Goal: Task Accomplishment & Management: Complete application form

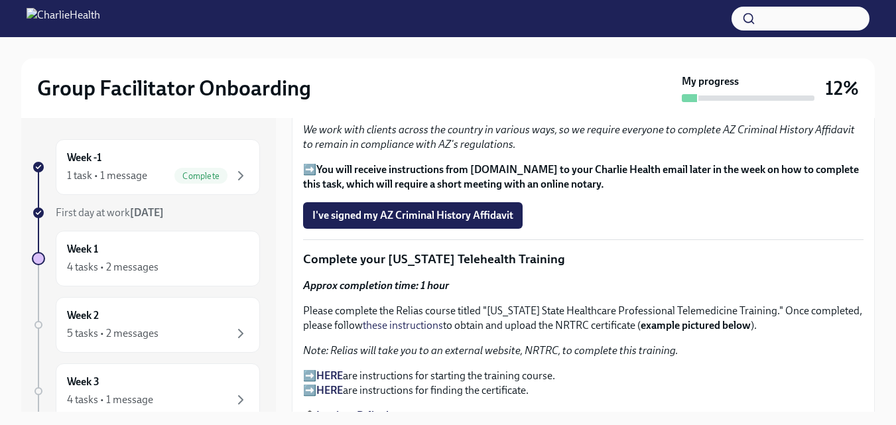
scroll to position [1679, 0]
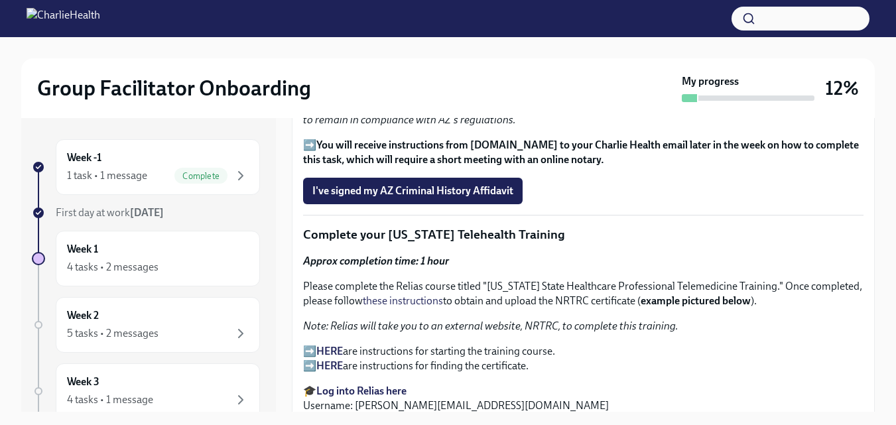
click at [509, 190] on span "I've signed my AZ Criminal History Affidavit" at bounding box center [412, 190] width 201 height 13
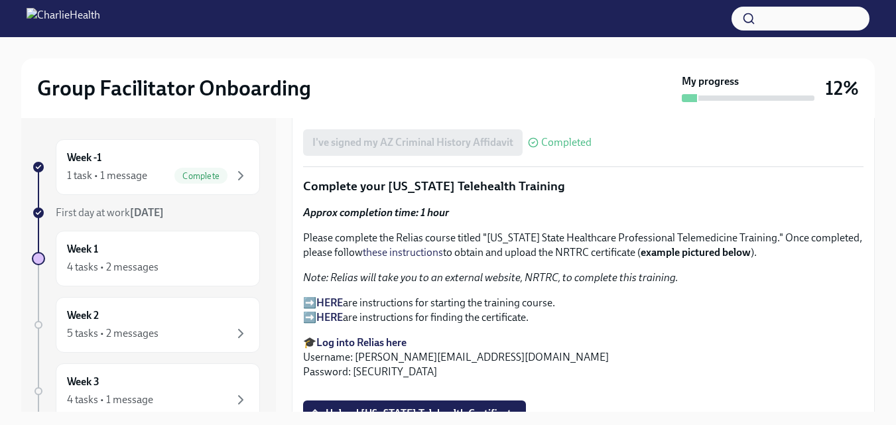
scroll to position [1737, 0]
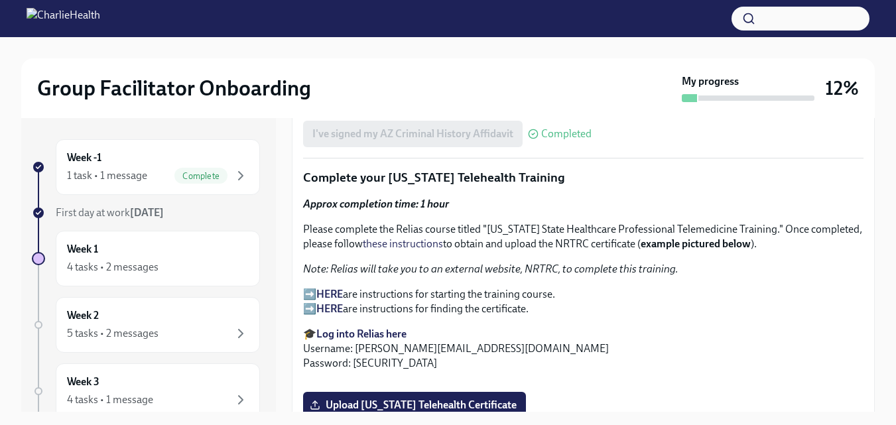
click at [312, 288] on p "➡️ HERE are instructions for starting the training course. ➡️ HERE are instruct…" at bounding box center [583, 301] width 560 height 29
click at [334, 289] on strong "HERE" at bounding box center [329, 294] width 27 height 13
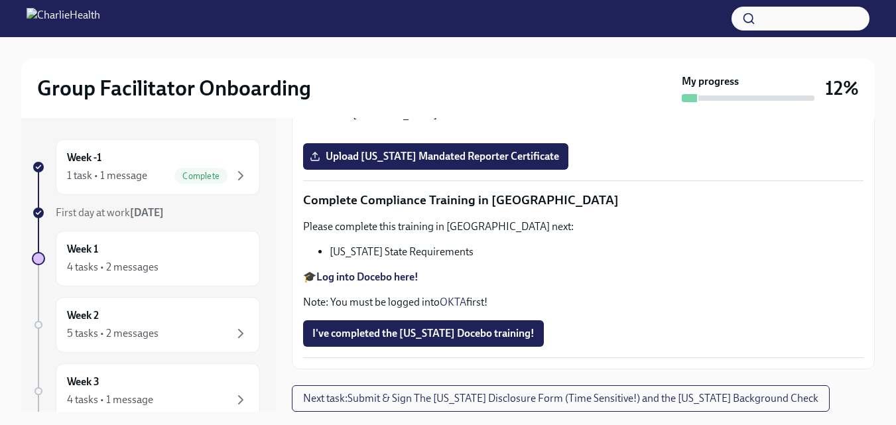
scroll to position [2320, 0]
click at [0, 0] on input "Upload Washington Telehealth Certificate" at bounding box center [0, 0] width 0 height 0
click at [409, 163] on span "Upload Pennsylvania Mandated Reporter Certificate" at bounding box center [435, 156] width 247 height 13
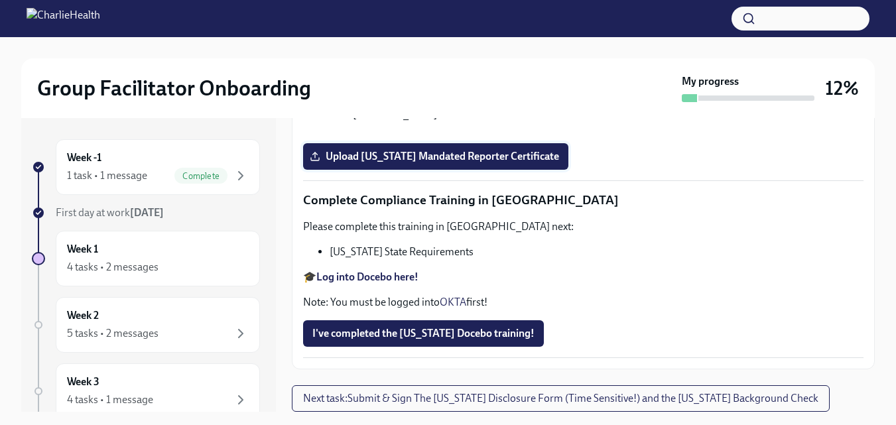
click at [0, 0] on input "Upload Pennsylvania Mandated Reporter Certificate" at bounding box center [0, 0] width 0 height 0
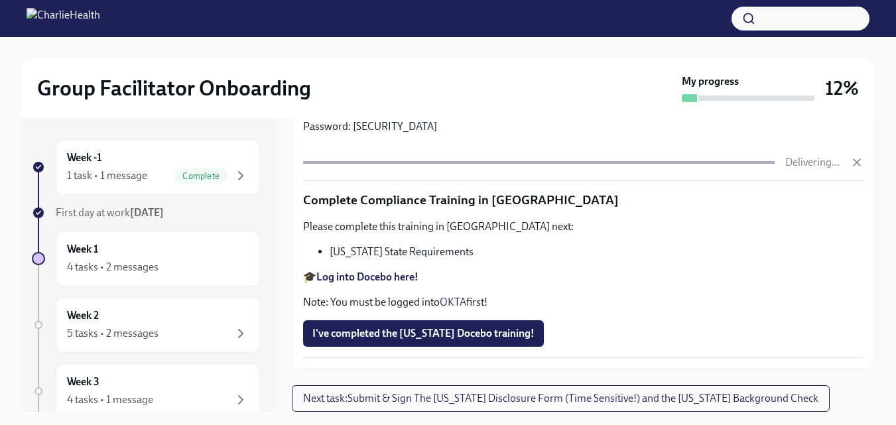
scroll to position [2998, 0]
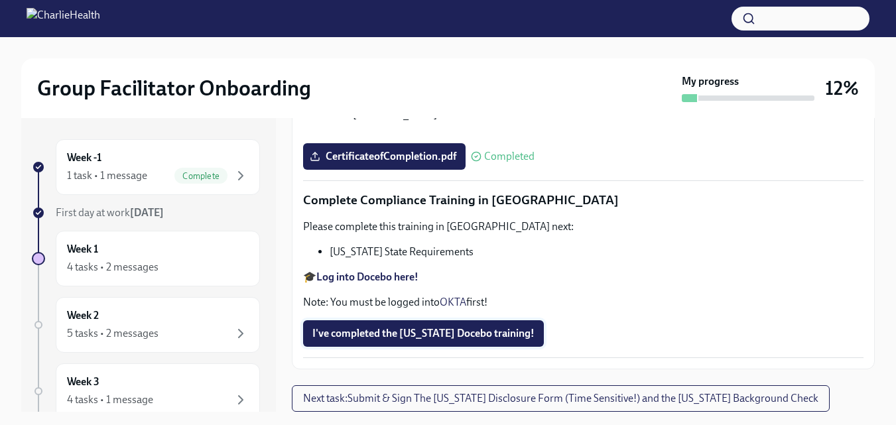
click at [499, 340] on span "I've completed the Louisiana Docebo training!" at bounding box center [423, 333] width 222 height 13
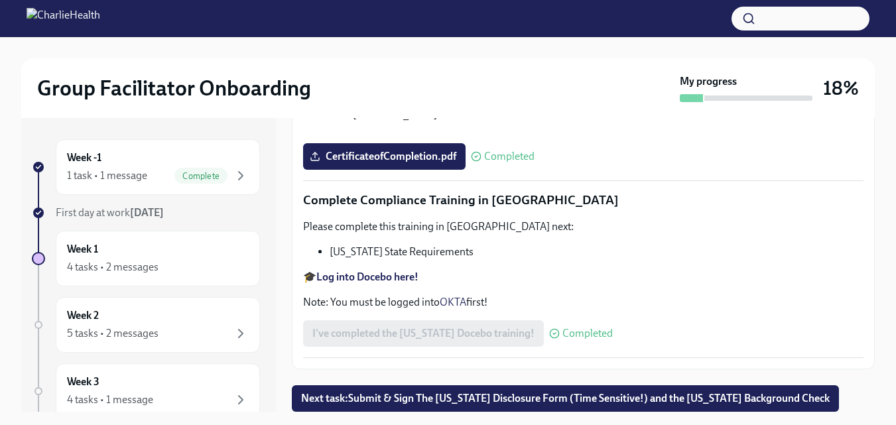
scroll to position [3010, 0]
click at [773, 399] on span "Next task : Submit & Sign The [US_STATE] Disclosure Form (Time Sensitive!) and …" at bounding box center [565, 398] width 529 height 13
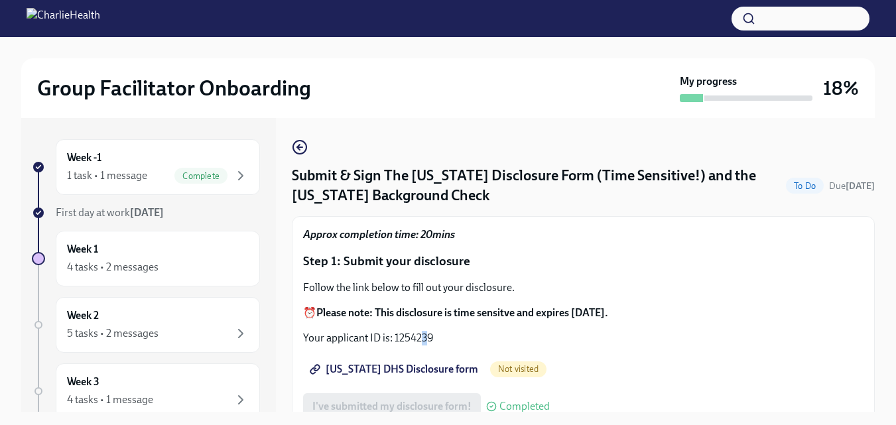
drag, startPoint x: 430, startPoint y: 334, endPoint x: 421, endPoint y: 335, distance: 9.4
click at [421, 335] on p "Your applicant ID is: 1254239" at bounding box center [583, 338] width 560 height 15
drag, startPoint x: 435, startPoint y: 338, endPoint x: 395, endPoint y: 337, distance: 39.8
click at [395, 337] on p "Your applicant ID is: 1254239" at bounding box center [583, 338] width 560 height 15
copy p "1254239"
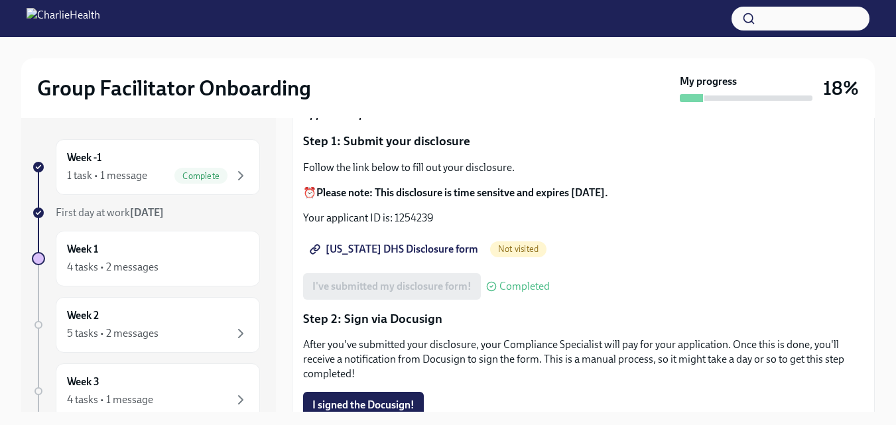
scroll to position [121, 0]
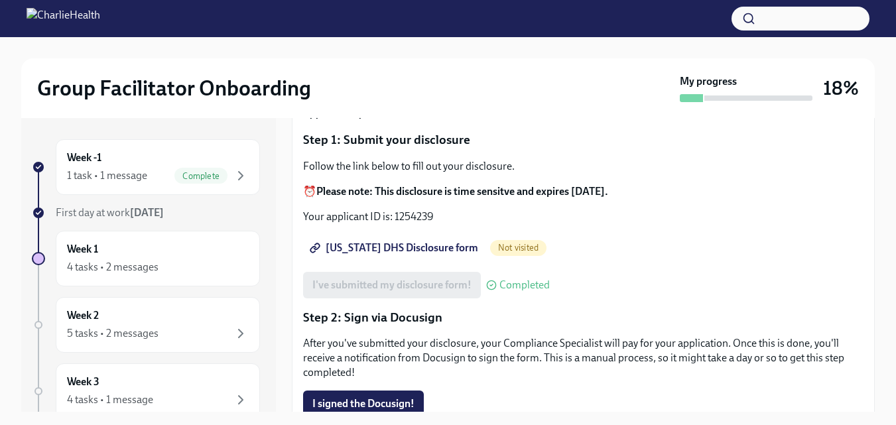
click at [379, 251] on span "[US_STATE] DHS Disclosure form" at bounding box center [395, 247] width 166 height 13
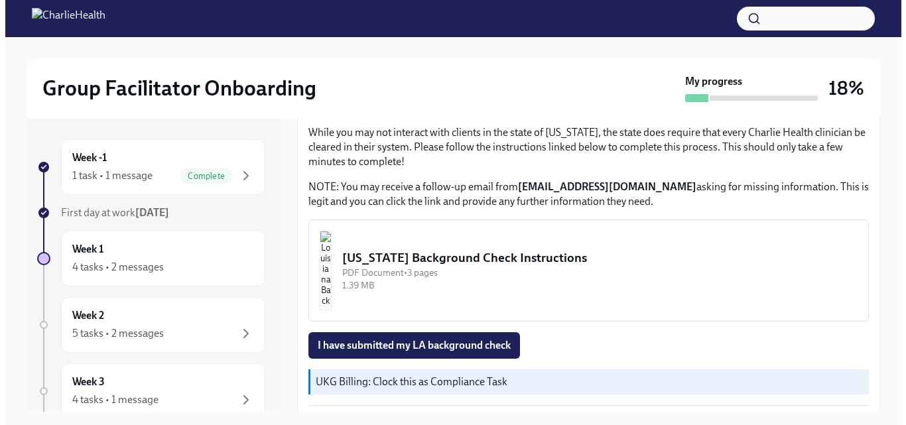
scroll to position [457, 0]
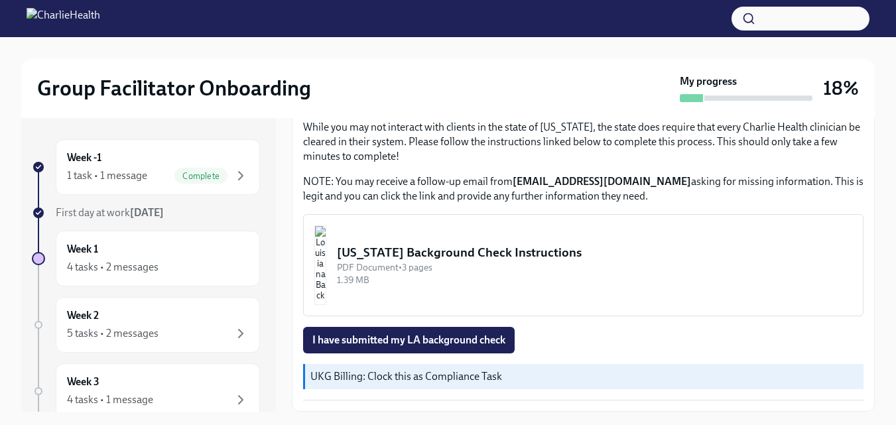
click at [560, 255] on div "[US_STATE] Background Check Instructions" at bounding box center [594, 252] width 515 height 17
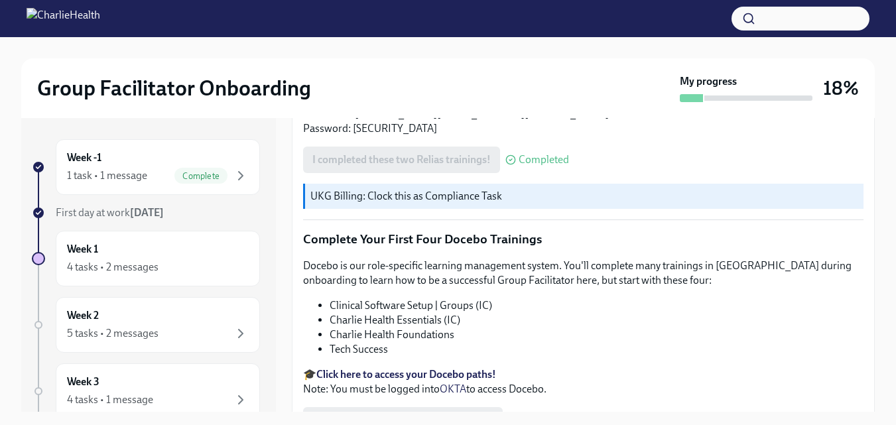
scroll to position [1895, 0]
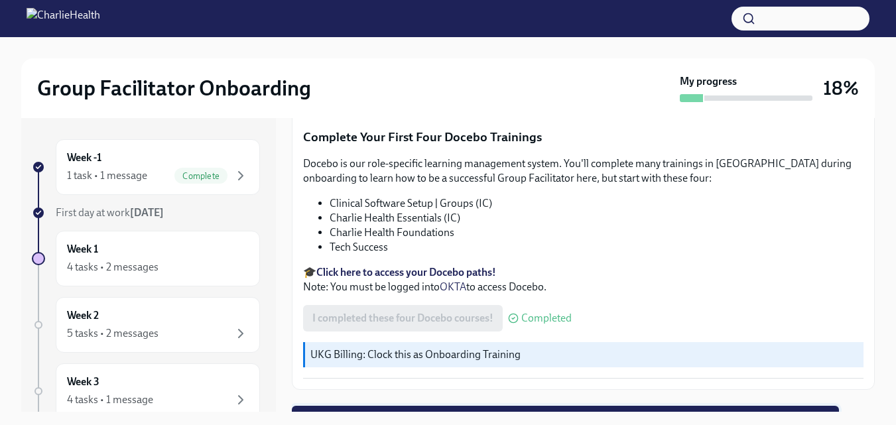
click at [704, 402] on button "Next task : Submit & Sign The [US_STATE] Disclosure Form (Time Sensitive!) and …" at bounding box center [565, 419] width 547 height 27
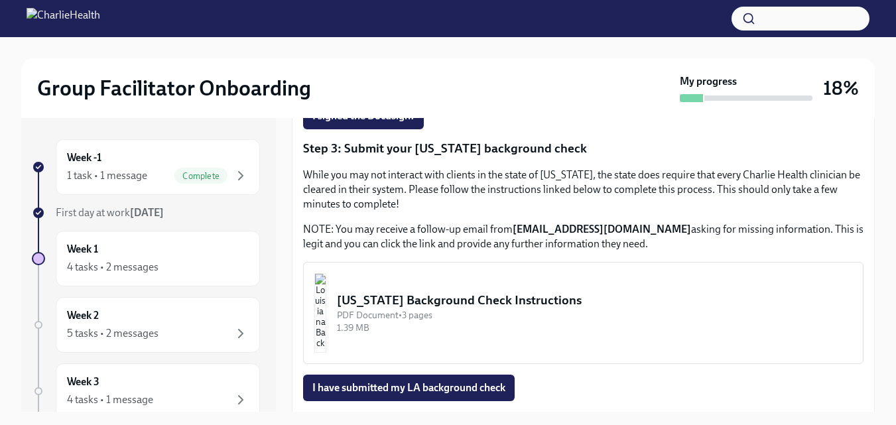
scroll to position [411, 0]
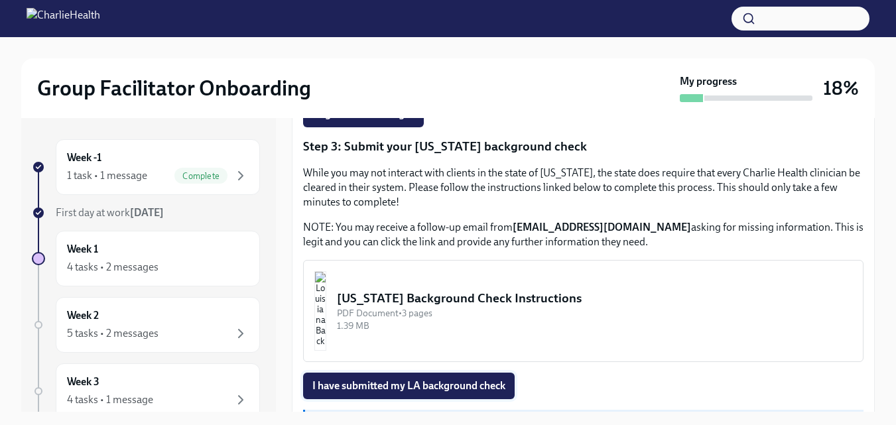
click at [397, 391] on span "I have submitted my LA background check" at bounding box center [408, 385] width 193 height 13
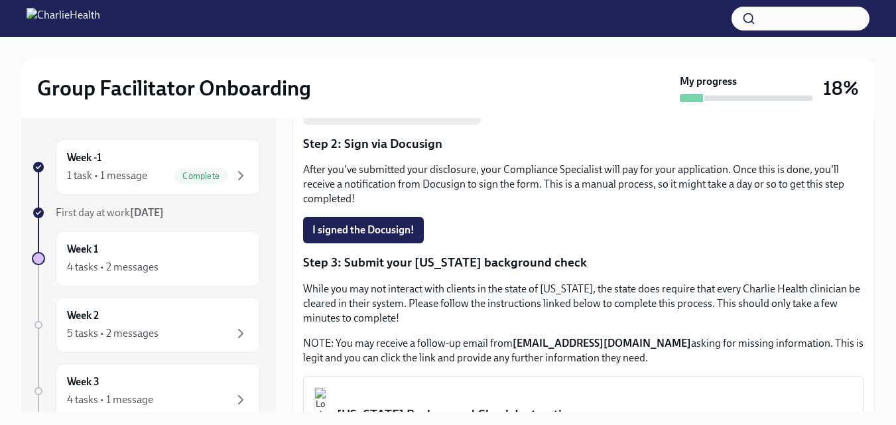
scroll to position [289, 0]
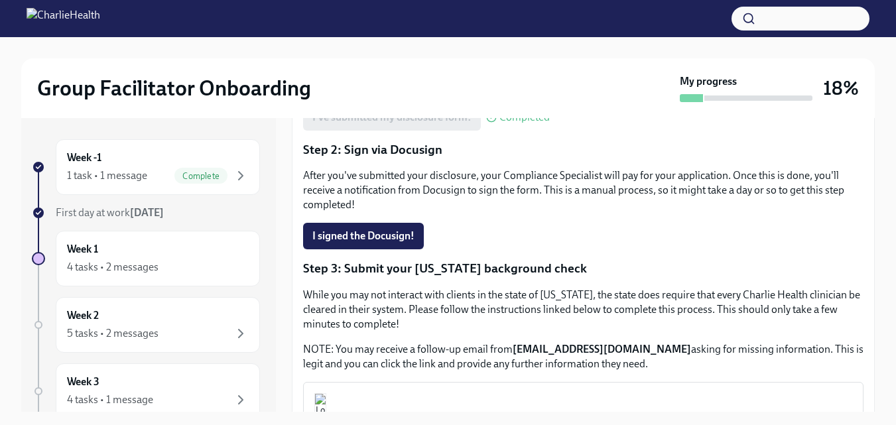
click at [375, 232] on span "I signed the Docusign!" at bounding box center [363, 236] width 102 height 13
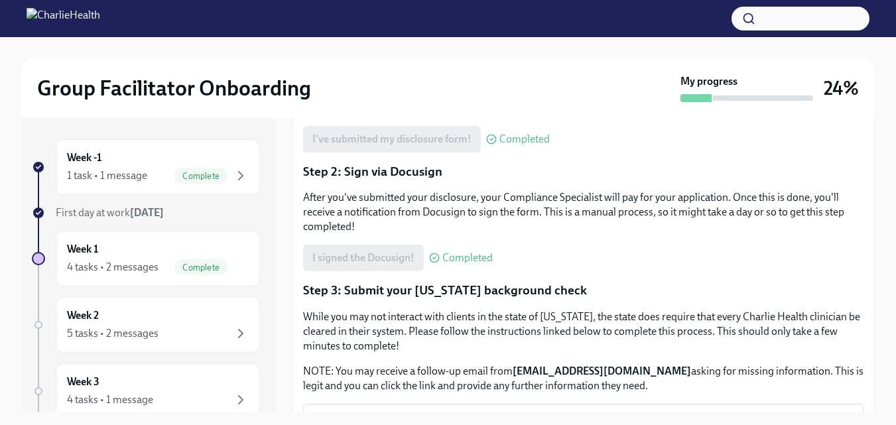
scroll to position [265, 0]
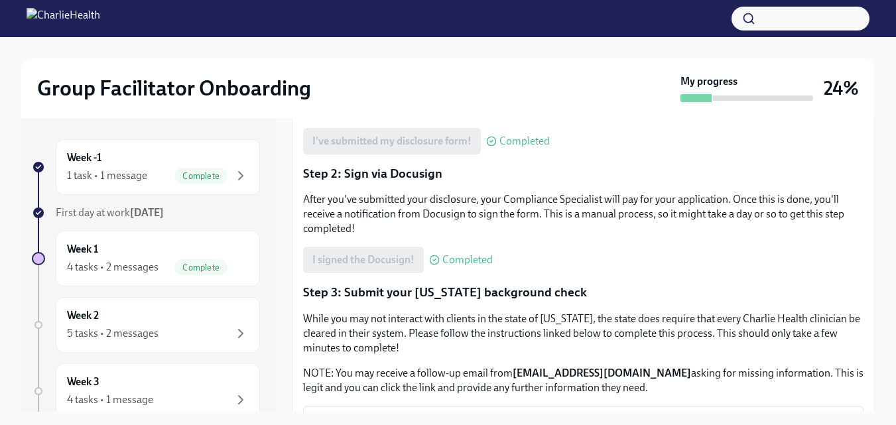
click at [407, 249] on div "I signed the Docusign! Completed" at bounding box center [398, 260] width 190 height 27
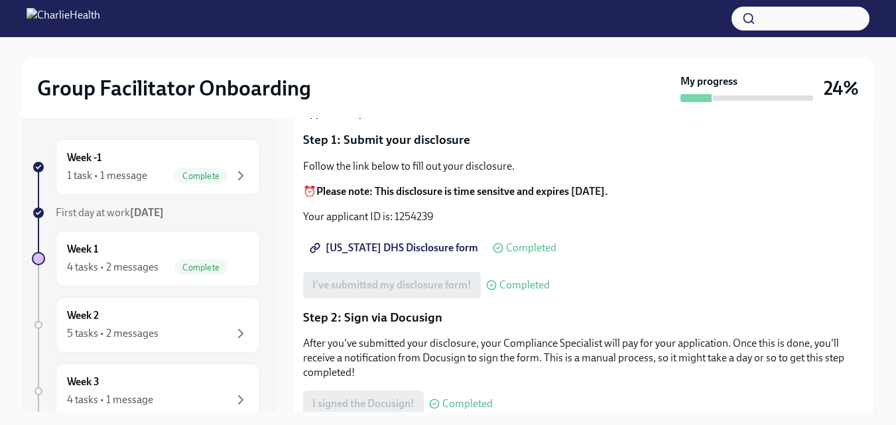
scroll to position [123, 0]
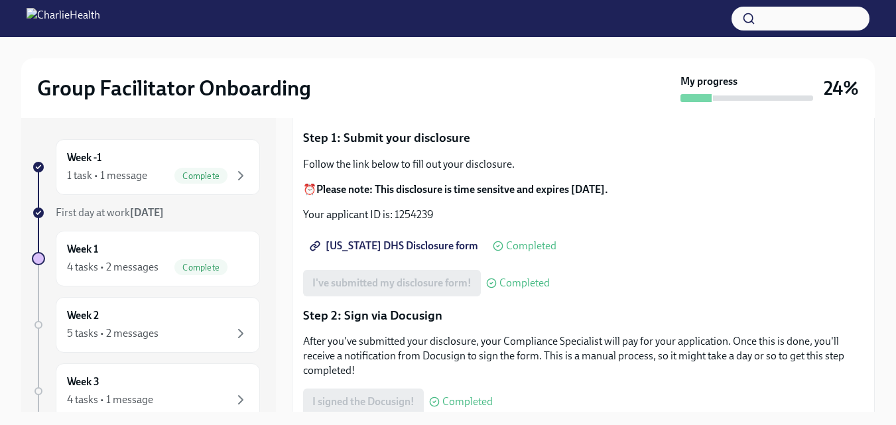
click at [637, 33] on div at bounding box center [448, 18] width 896 height 37
